Goal: Task Accomplishment & Management: Complete application form

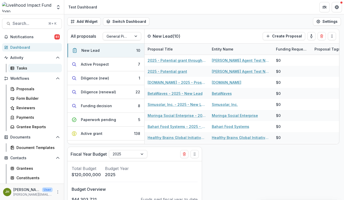
click at [34, 72] on link "Tasks" at bounding box center [35, 68] width 54 height 8
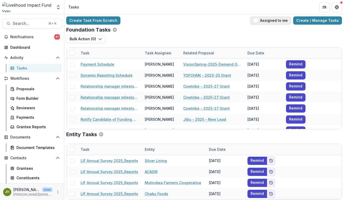
click at [256, 21] on span "button" at bounding box center [255, 20] width 5 height 5
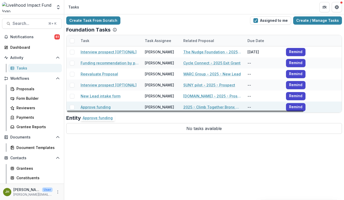
click at [96, 108] on link "Approve funding" at bounding box center [96, 106] width 30 height 5
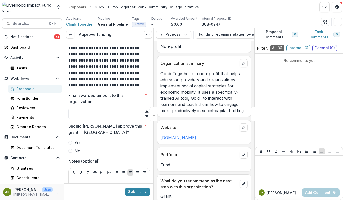
scroll to position [84, 0]
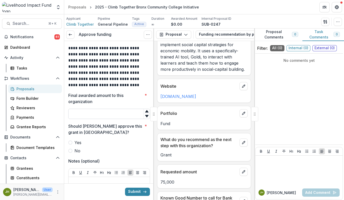
click at [117, 115] on input "Final awarded amount to this organization *" at bounding box center [109, 114] width 82 height 10
type input "*****"
click at [70, 144] on span at bounding box center [70, 143] width 4 height 4
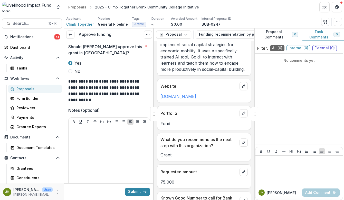
scroll to position [76, 0]
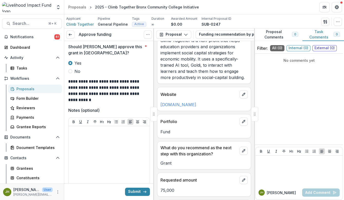
click at [69, 72] on span at bounding box center [70, 71] width 4 height 4
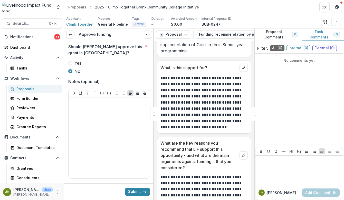
scroll to position [380, 0]
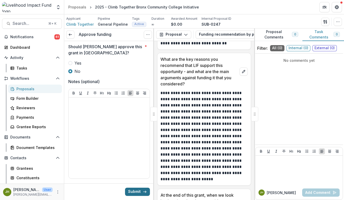
click at [139, 189] on button "Submit" at bounding box center [137, 192] width 25 height 8
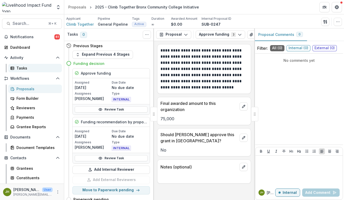
click at [35, 69] on div "Tasks" at bounding box center [36, 67] width 41 height 5
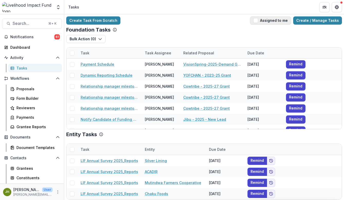
click at [256, 21] on span "button" at bounding box center [255, 20] width 5 height 5
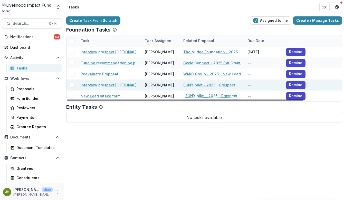
click at [187, 85] on link "SUNY pilot - 2025 - Prospect" at bounding box center [209, 84] width 52 height 5
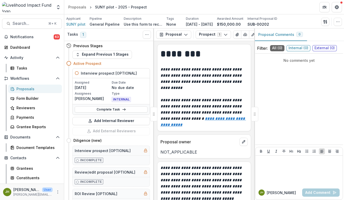
click at [78, 73] on icon at bounding box center [77, 73] width 4 height 4
click at [107, 110] on link "Complete Task" at bounding box center [111, 110] width 73 height 6
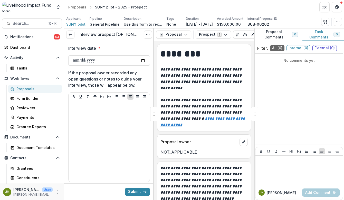
click at [334, 23] on div "Send Email Proposal Files Edit Viewers View All Reviews View Related Entities E…" at bounding box center [331, 22] width 21 height 8
click at [340, 22] on icon "button" at bounding box center [338, 22] width 4 height 4
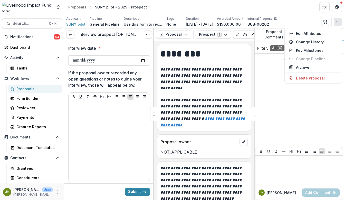
click at [296, 109] on div "No comments yet" at bounding box center [299, 99] width 88 height 87
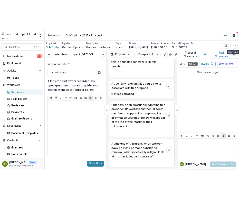
scroll to position [149, 0]
